Goal: Task Accomplishment & Management: Manage account settings

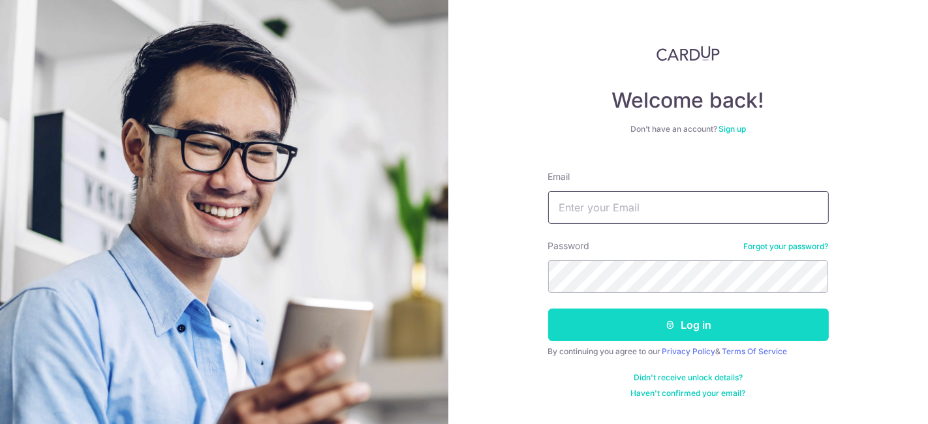
type input "[EMAIL_ADDRESS][DOMAIN_NAME]"
click at [695, 321] on button "Log in" at bounding box center [688, 325] width 281 height 33
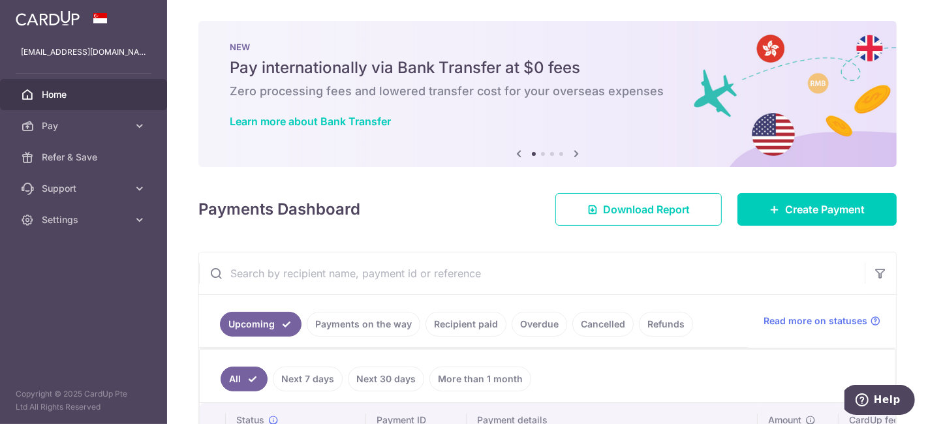
scroll to position [102, 0]
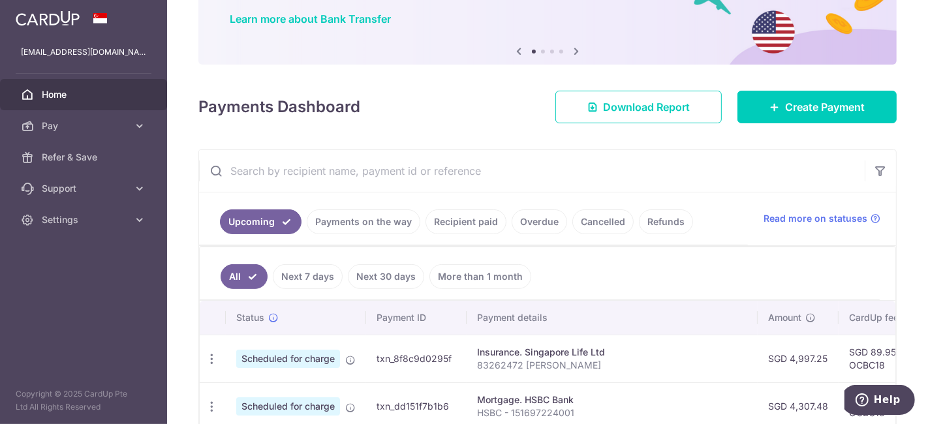
click at [380, 217] on link "Payments on the way" at bounding box center [364, 221] width 114 height 25
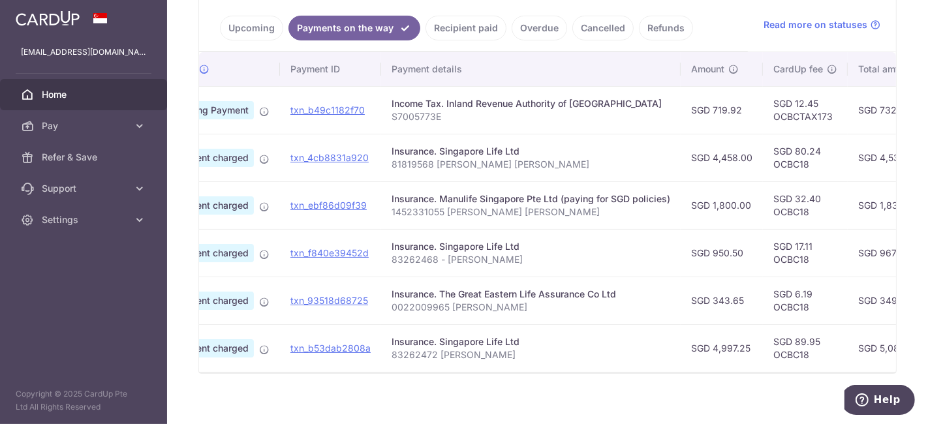
scroll to position [0, 0]
